Goal: Information Seeking & Learning: Learn about a topic

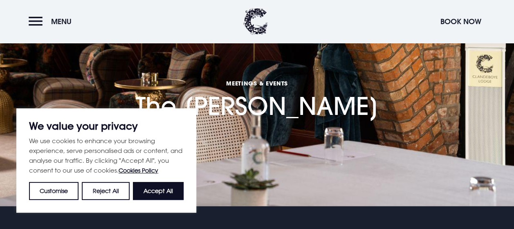
scroll to position [40, 0]
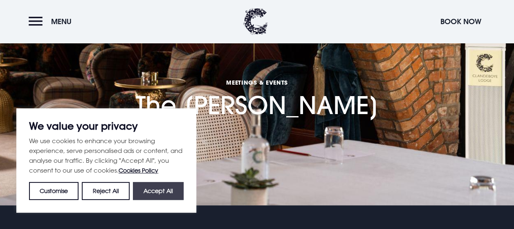
click at [172, 197] on button "Accept All" at bounding box center [158, 191] width 51 height 18
checkbox input "true"
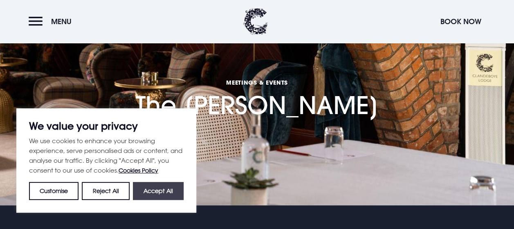
checkbox input "true"
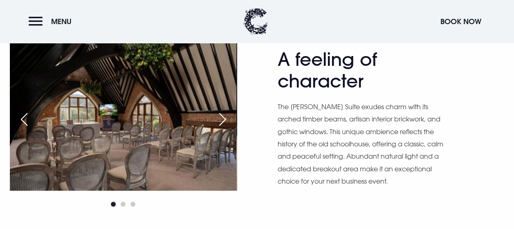
scroll to position [448, 0]
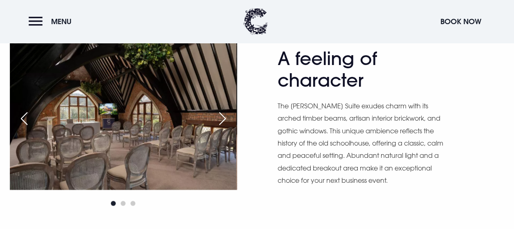
click at [217, 121] on div "Next slide" at bounding box center [222, 119] width 20 height 18
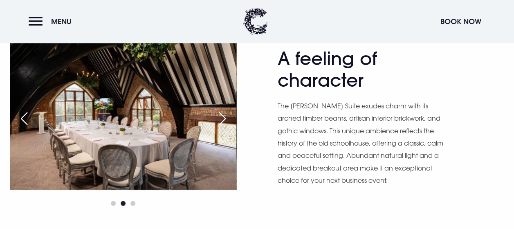
click at [217, 121] on div "Next slide" at bounding box center [222, 119] width 20 height 18
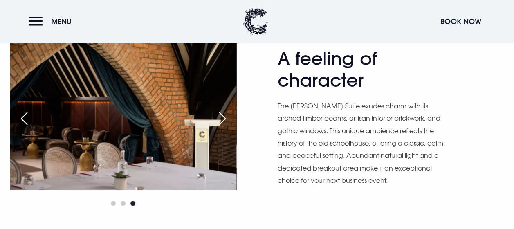
click at [217, 121] on div "Next slide" at bounding box center [222, 119] width 20 height 18
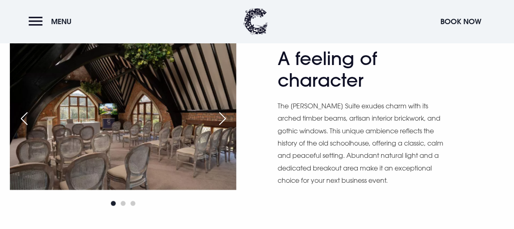
click at [217, 121] on div "Next slide" at bounding box center [222, 119] width 20 height 18
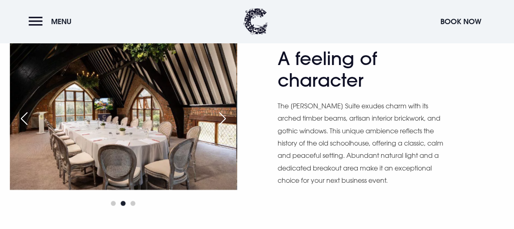
click at [217, 121] on div "Next slide" at bounding box center [222, 119] width 20 height 18
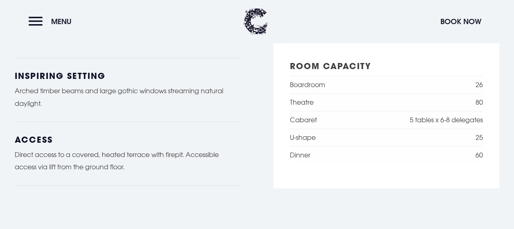
scroll to position [762, 0]
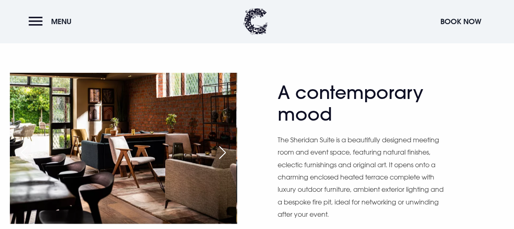
scroll to position [397, 0]
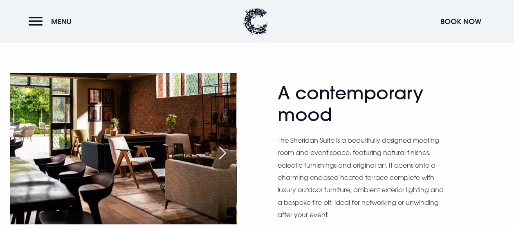
click at [218, 154] on div "Next slide" at bounding box center [222, 153] width 20 height 18
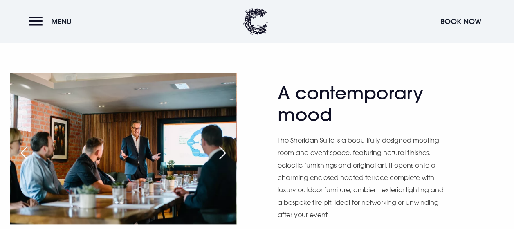
click at [218, 154] on div "Next slide" at bounding box center [222, 153] width 20 height 18
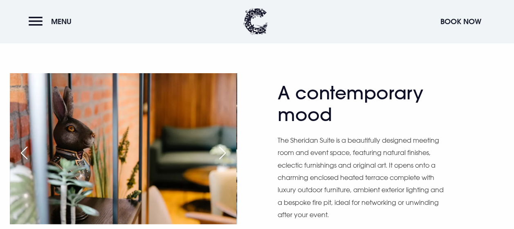
click at [218, 154] on div "Next slide" at bounding box center [222, 153] width 20 height 18
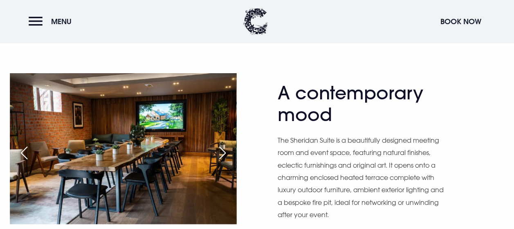
click at [218, 154] on div "Next slide" at bounding box center [222, 153] width 20 height 18
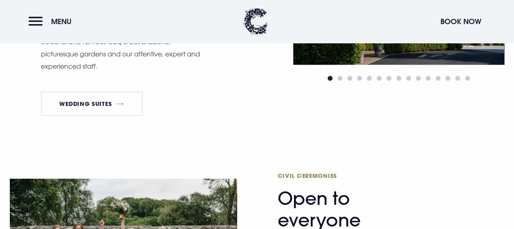
scroll to position [686, 0]
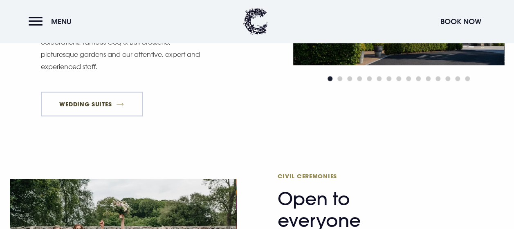
click at [89, 103] on link "Wedding Suites" at bounding box center [92, 104] width 102 height 25
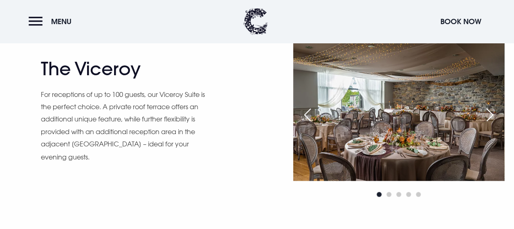
scroll to position [622, 0]
click at [93, 67] on h2 "The Viceroy" at bounding box center [120, 69] width 159 height 22
copy div "The Viceroy"
